Goal: Information Seeking & Learning: Find specific fact

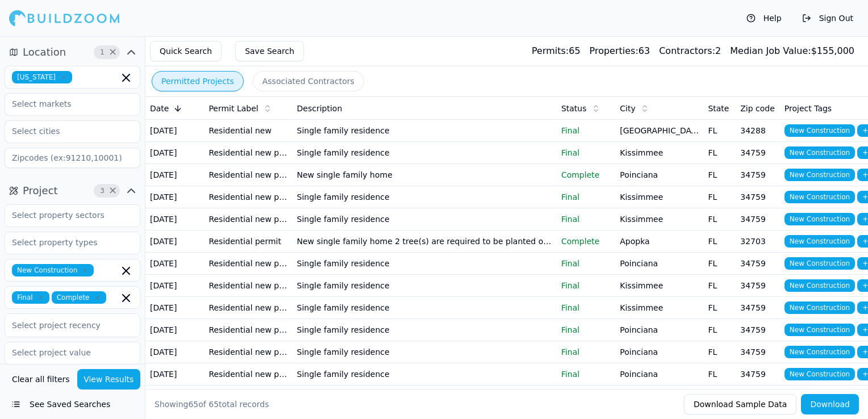
click at [60, 75] on icon "button" at bounding box center [63, 77] width 7 height 7
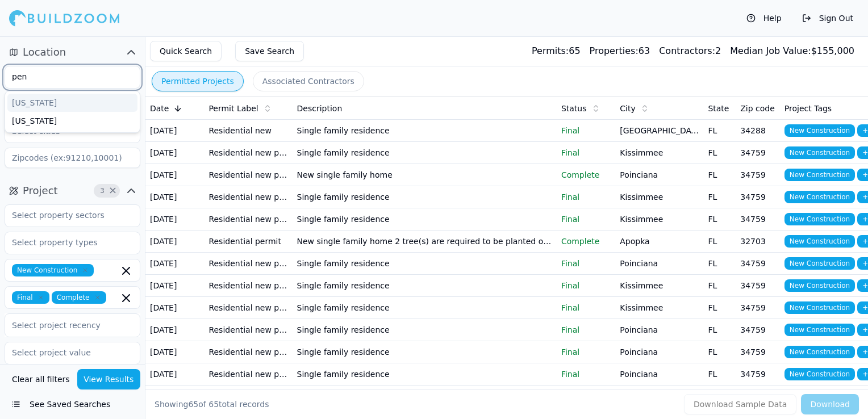
type input "penn"
click at [48, 102] on div "[US_STATE]" at bounding box center [72, 103] width 130 height 18
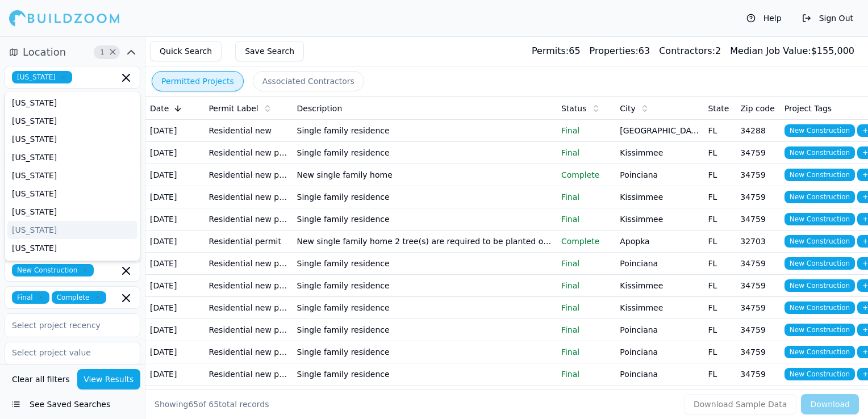
click at [315, 26] on div "Help Sign Out" at bounding box center [434, 18] width 868 height 36
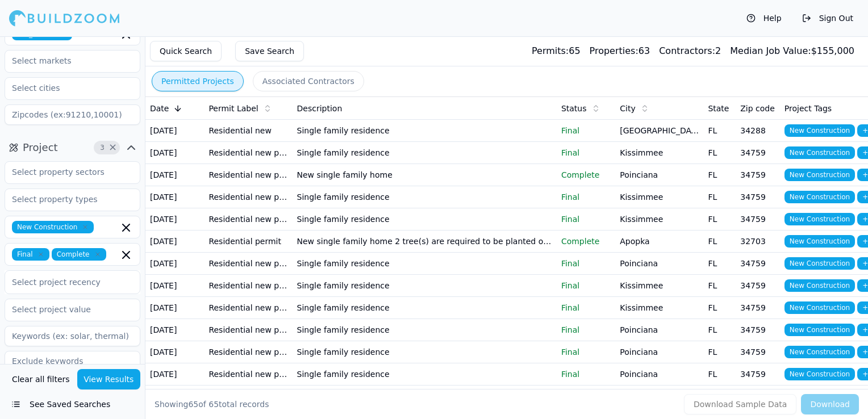
scroll to position [114, 0]
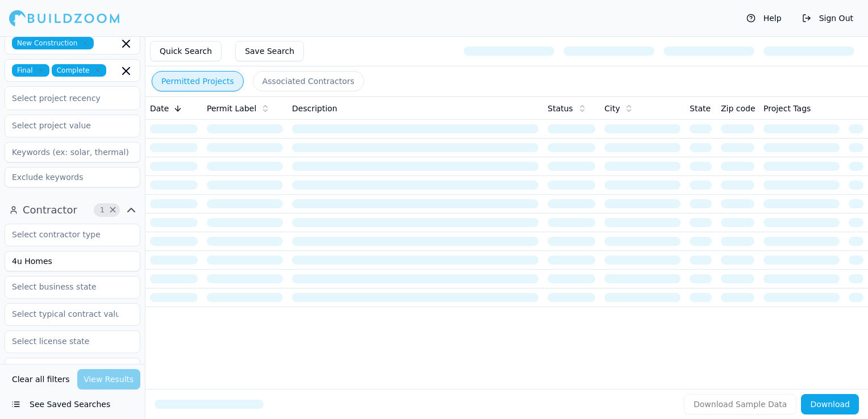
scroll to position [284, 0]
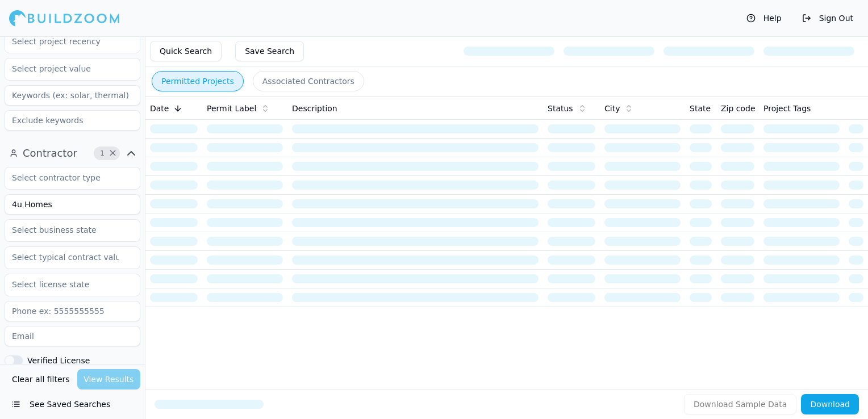
click at [23, 206] on input "4u Homes" at bounding box center [73, 204] width 136 height 20
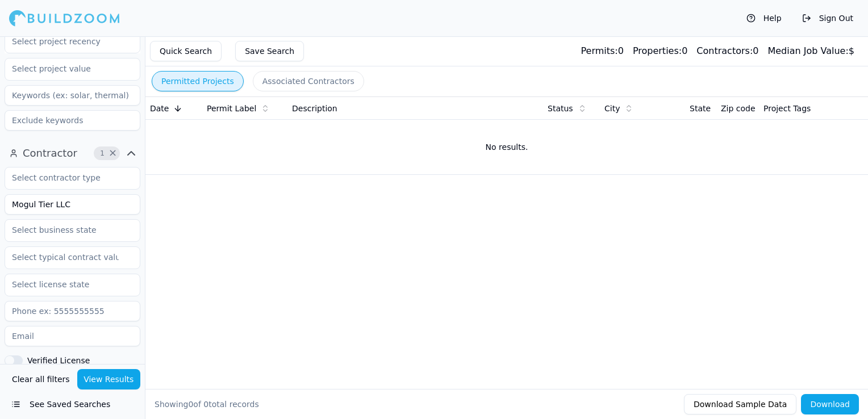
type input "Mogul Tier LLC"
click at [118, 382] on button "View Results" at bounding box center [109, 379] width 64 height 20
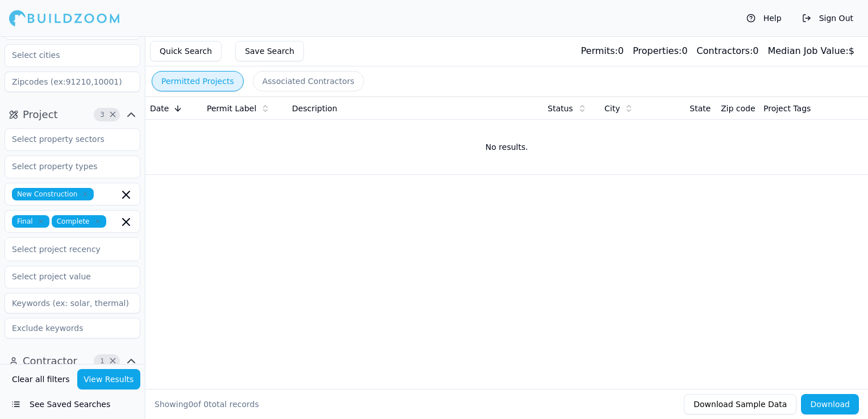
scroll to position [57, 0]
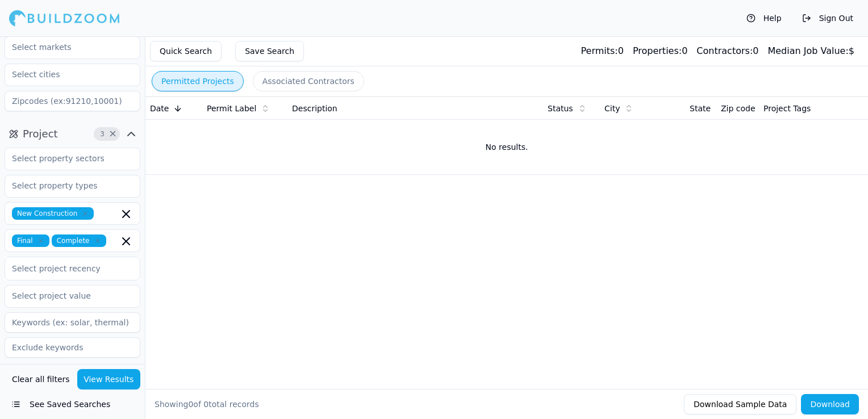
click at [84, 213] on icon "button" at bounding box center [85, 213] width 3 height 3
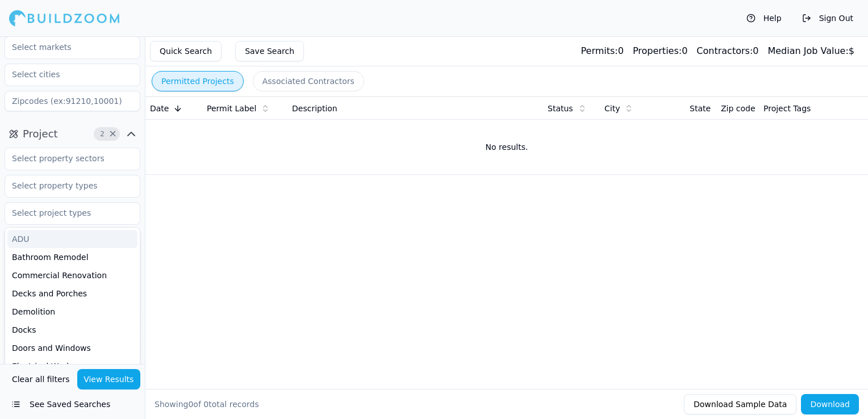
click at [230, 209] on div "Date Permit Label Description Status City State Zip code Project Tags No result…" at bounding box center [506, 225] width 723 height 256
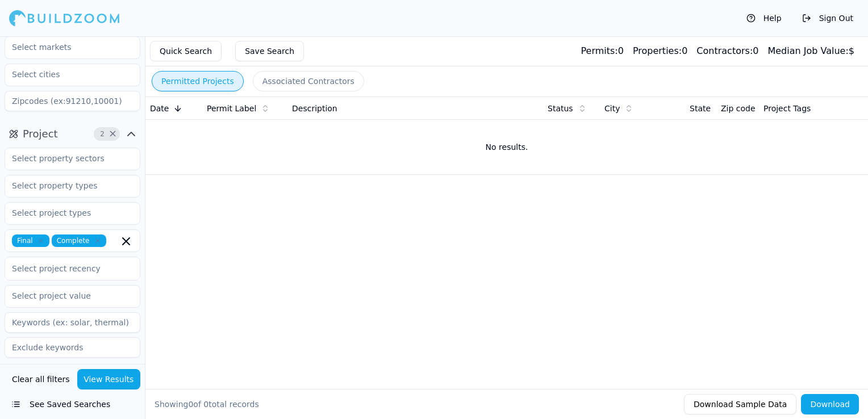
click at [38, 240] on icon "button" at bounding box center [41, 241] width 7 height 7
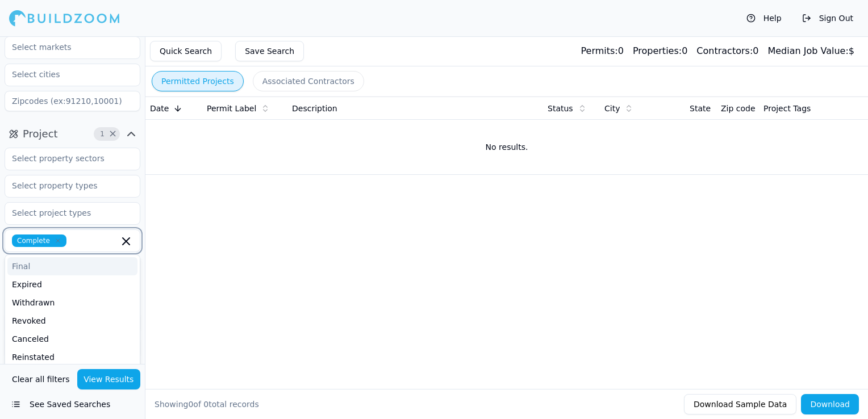
click at [57, 240] on icon "button" at bounding box center [58, 241] width 7 height 7
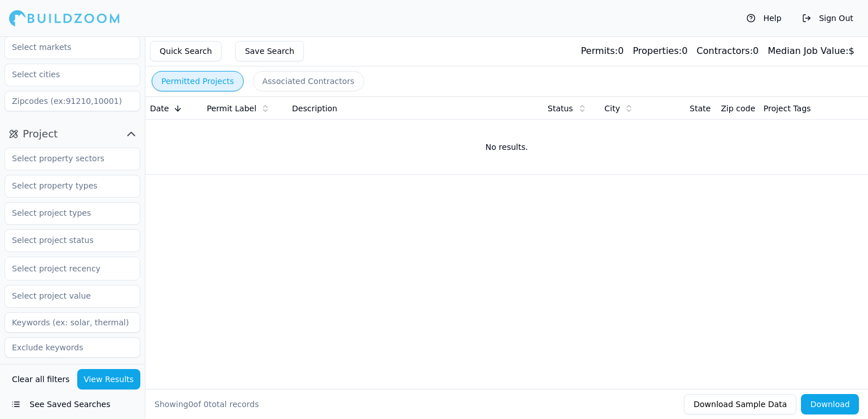
click at [196, 233] on div "Date Permit Label Description Status City State Zip code Project Tags No result…" at bounding box center [506, 225] width 723 height 256
click at [107, 381] on button "View Results" at bounding box center [109, 379] width 64 height 20
